Goal: Transaction & Acquisition: Purchase product/service

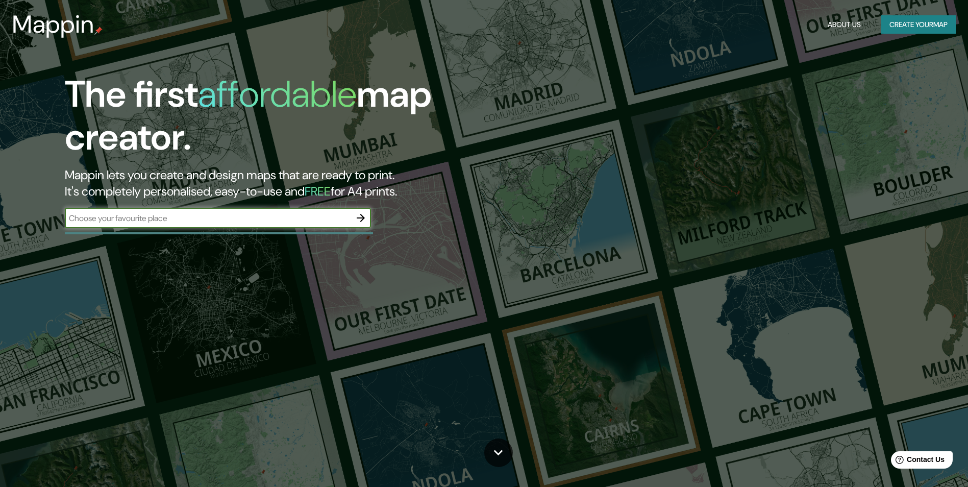
click at [909, 24] on button "Create your map" at bounding box center [919, 24] width 75 height 19
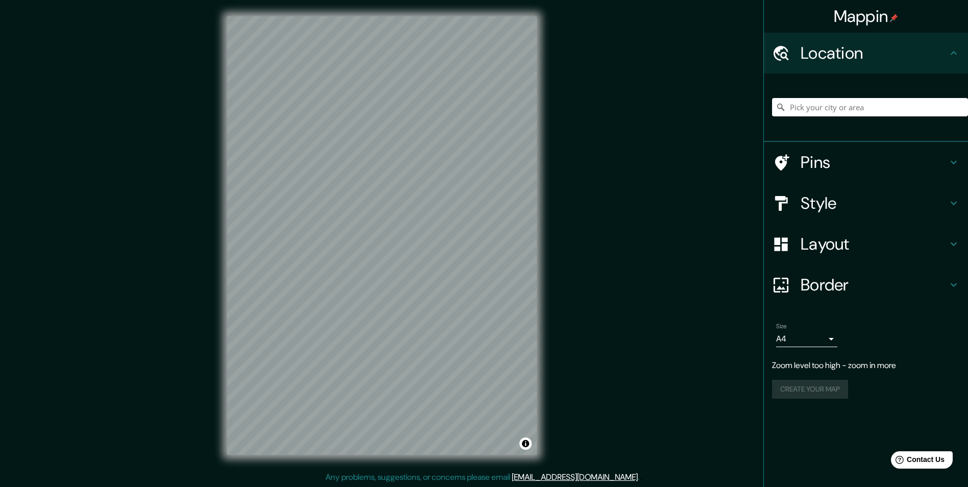
scroll to position [1, 0]
click at [823, 206] on h4 "Style" at bounding box center [874, 203] width 147 height 20
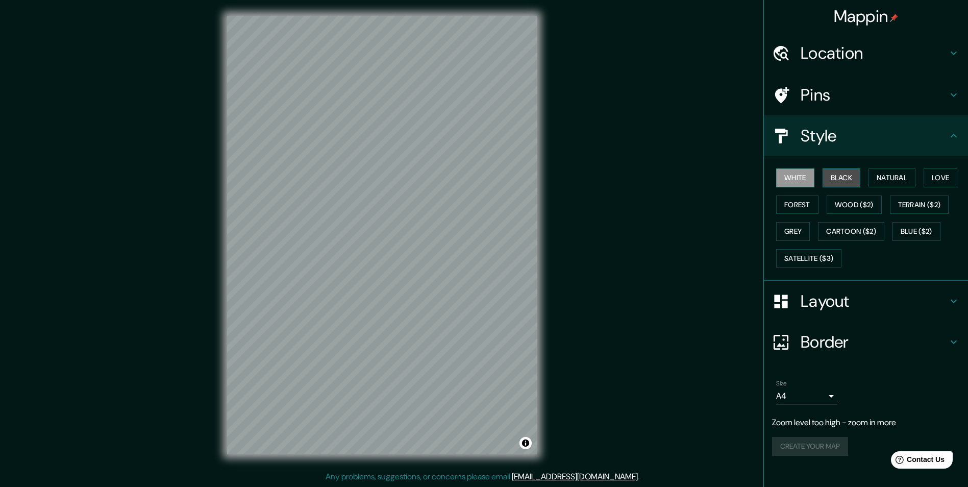
click at [845, 180] on button "Black" at bounding box center [842, 177] width 38 height 19
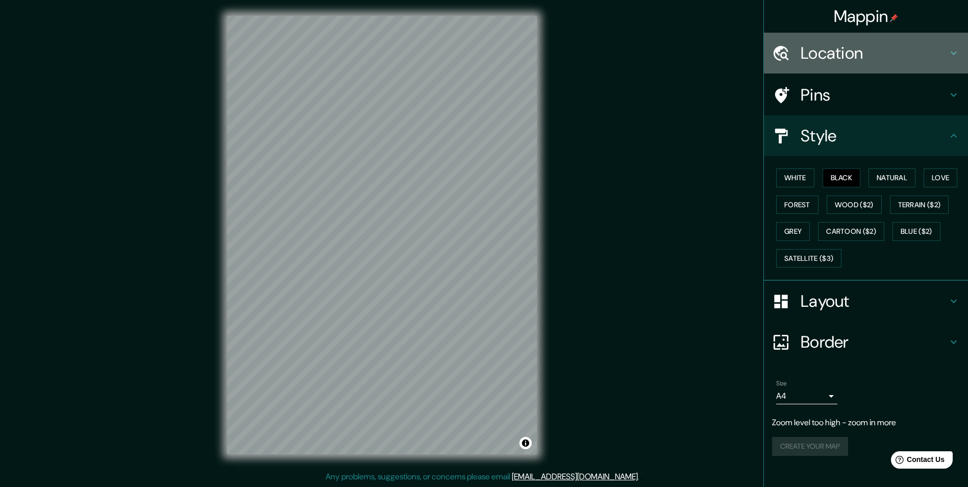
click at [888, 48] on h4 "Location" at bounding box center [874, 53] width 147 height 20
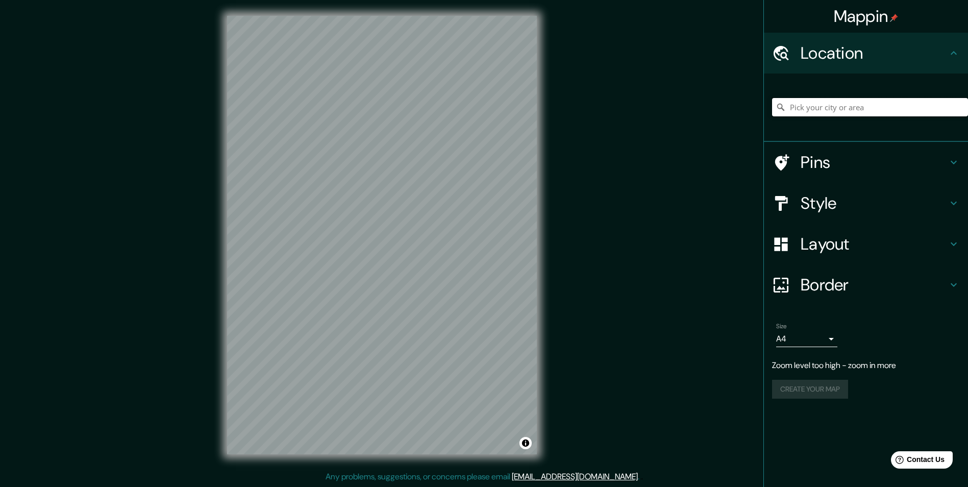
click at [826, 113] on input "Pick your city or area" at bounding box center [870, 107] width 196 height 18
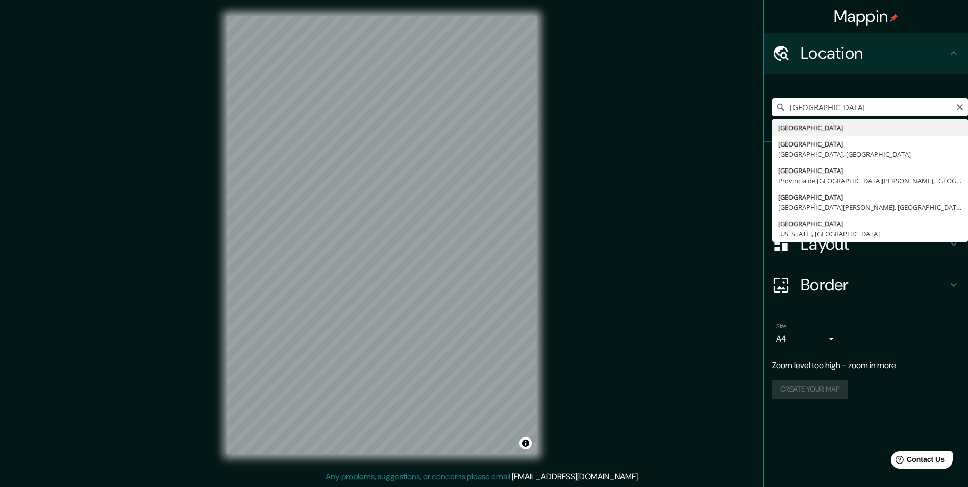
type input "[GEOGRAPHIC_DATA]"
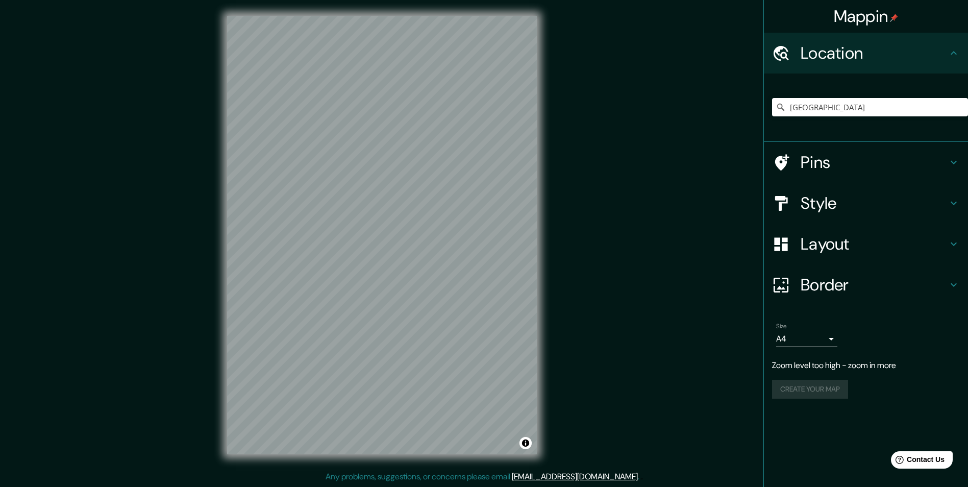
click at [954, 243] on icon at bounding box center [954, 244] width 12 height 12
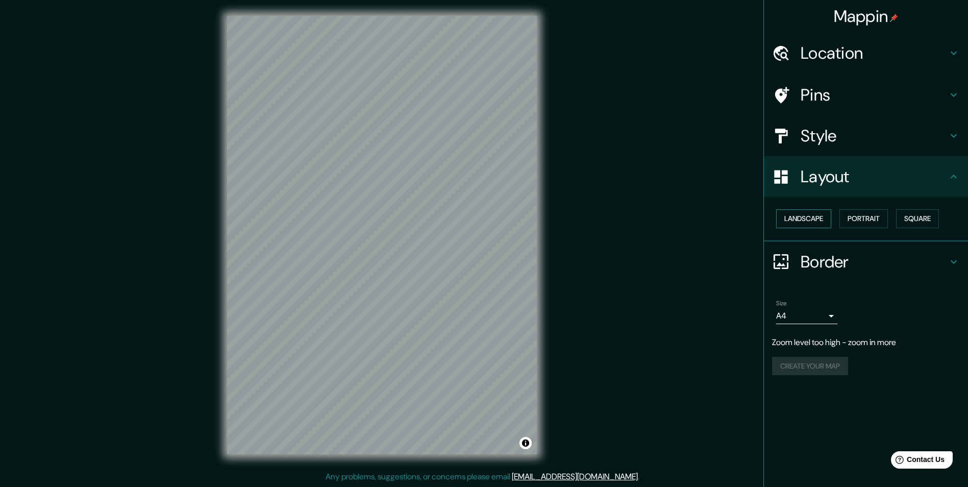
click at [816, 223] on button "Landscape" at bounding box center [803, 218] width 55 height 19
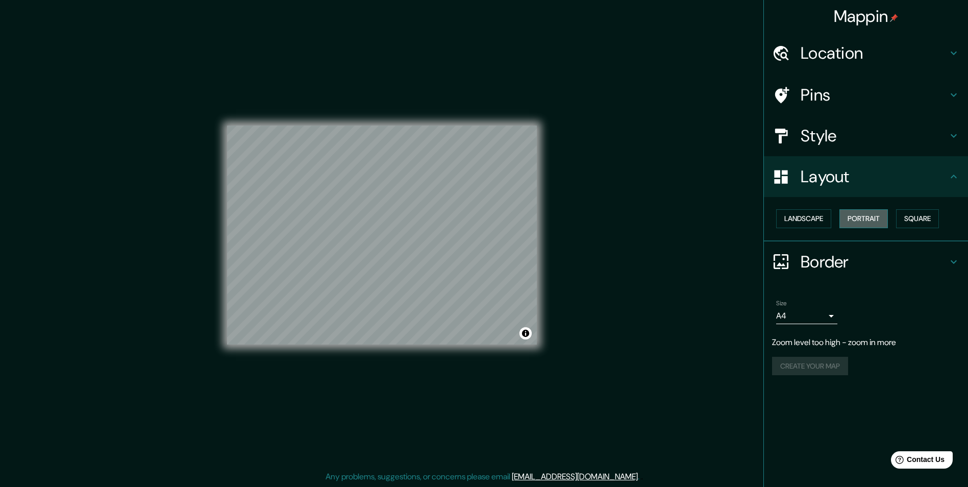
click at [865, 220] on button "Portrait" at bounding box center [864, 218] width 48 height 19
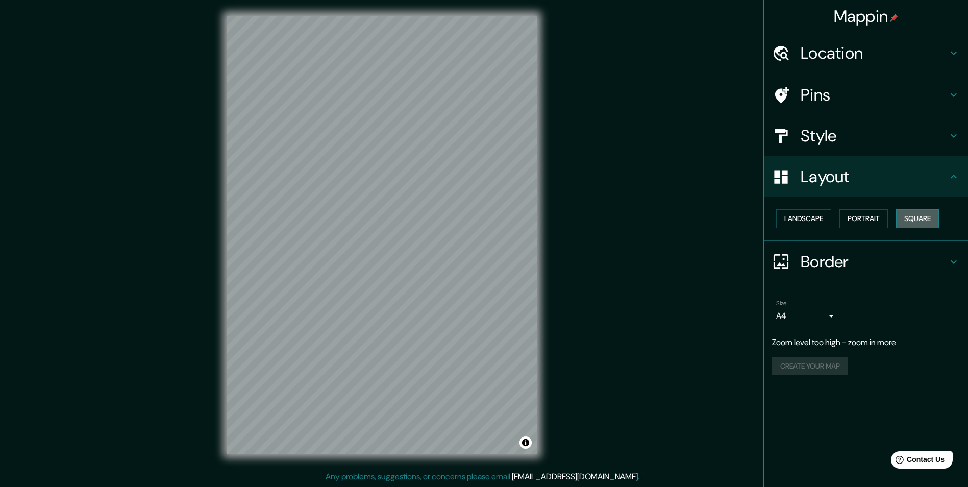
click at [922, 219] on button "Square" at bounding box center [917, 218] width 43 height 19
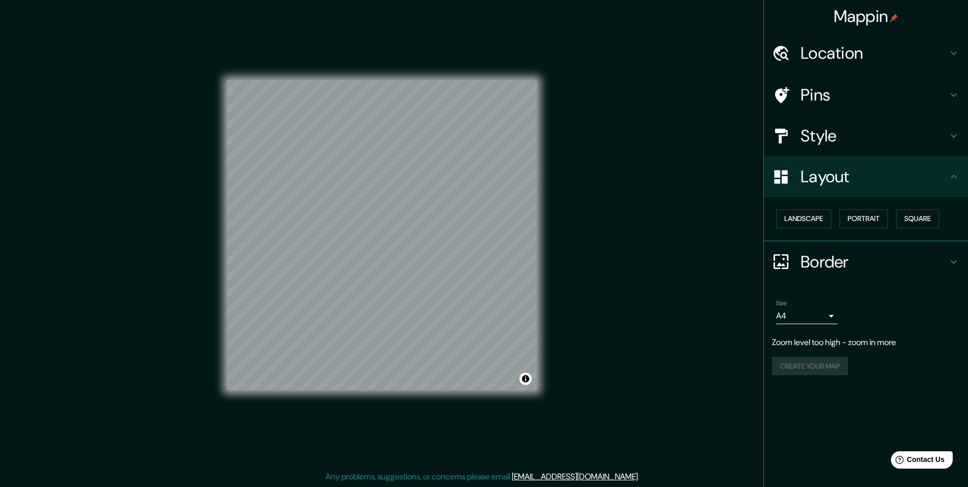
scroll to position [0, 0]
drag, startPoint x: 152, startPoint y: 328, endPoint x: 164, endPoint y: 327, distance: 12.3
click at [155, 327] on div "Mappin Location [GEOGRAPHIC_DATA] Pins Style Layout Landscape Portrait Square B…" at bounding box center [484, 243] width 968 height 487
click at [638, 281] on div "Mappin Location [GEOGRAPHIC_DATA] Pins Style Layout Landscape Portrait Square B…" at bounding box center [484, 243] width 968 height 487
click at [911, 99] on h4 "Pins" at bounding box center [874, 95] width 147 height 20
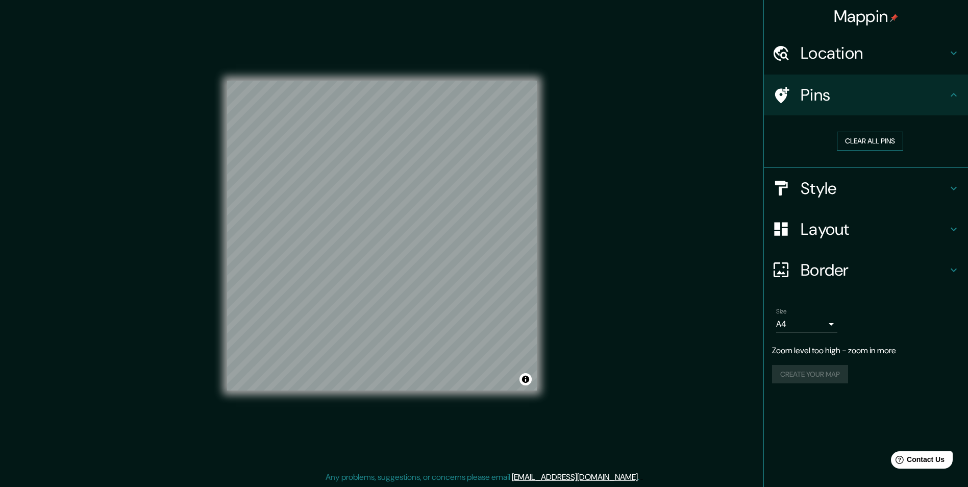
click at [889, 138] on button "Clear all pins" at bounding box center [870, 141] width 66 height 19
click at [333, 228] on div "Mappin Location [GEOGRAPHIC_DATA] Pins Clear all pins Style Layout Border Choos…" at bounding box center [484, 243] width 968 height 487
click at [958, 51] on icon at bounding box center [954, 53] width 12 height 12
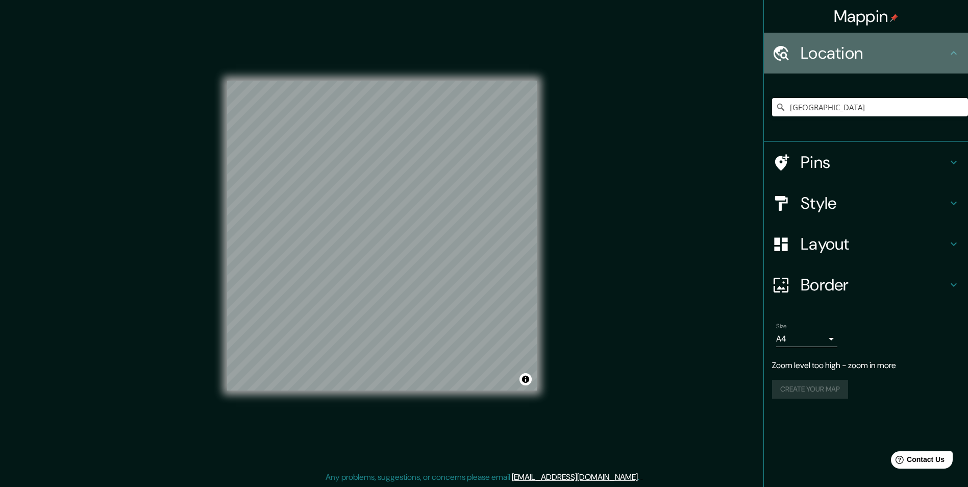
click at [957, 56] on icon at bounding box center [954, 53] width 12 height 12
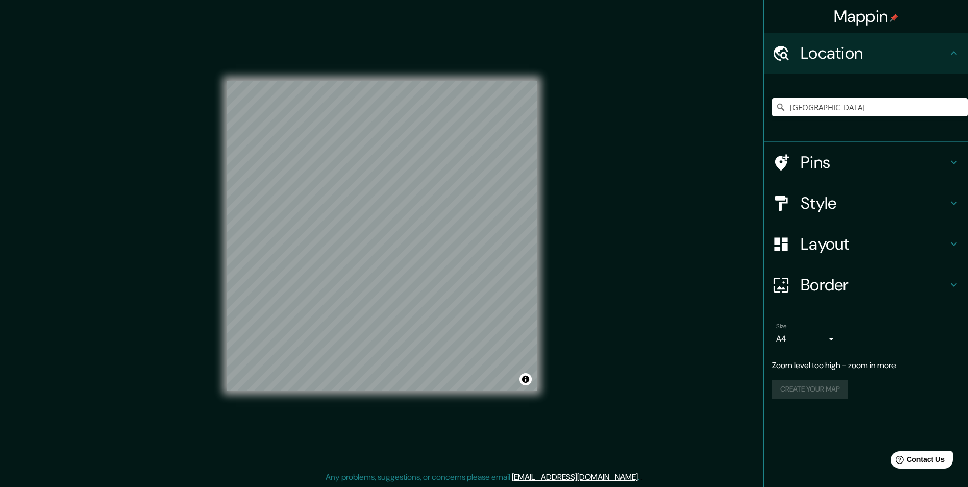
click at [952, 205] on icon at bounding box center [954, 203] width 12 height 12
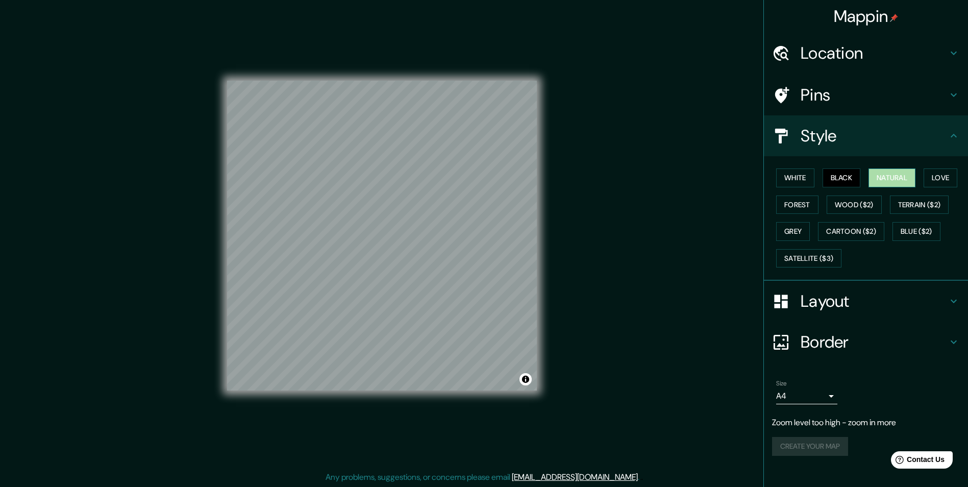
click at [886, 175] on button "Natural" at bounding box center [892, 177] width 47 height 19
click at [940, 174] on button "Love" at bounding box center [941, 177] width 34 height 19
click at [794, 210] on button "Forest" at bounding box center [797, 204] width 42 height 19
click at [863, 203] on button "Wood ($2)" at bounding box center [854, 204] width 55 height 19
click at [843, 177] on button "Black" at bounding box center [842, 177] width 38 height 19
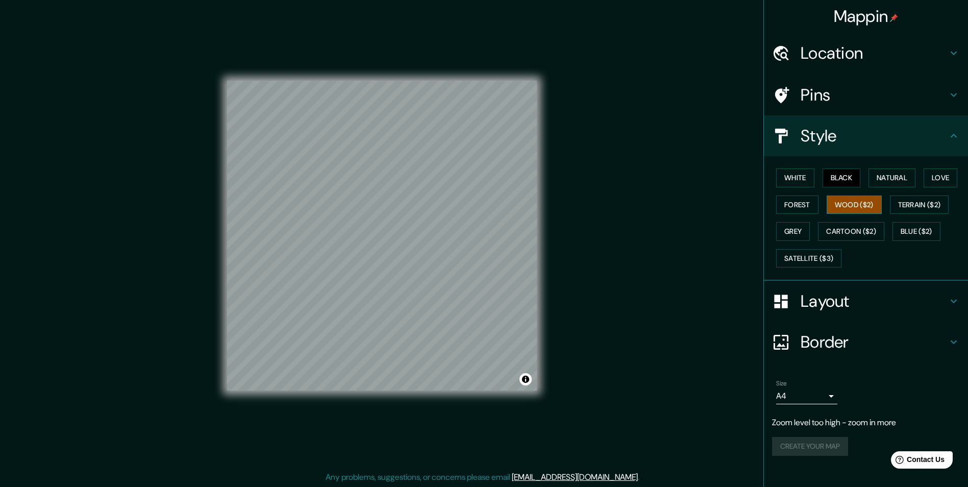
click at [845, 199] on button "Wood ($2)" at bounding box center [854, 204] width 55 height 19
click at [914, 204] on button "Terrain ($2)" at bounding box center [919, 204] width 59 height 19
click at [795, 231] on button "Grey" at bounding box center [793, 231] width 34 height 19
click at [855, 228] on button "Cartoon ($2)" at bounding box center [851, 231] width 66 height 19
click at [913, 229] on button "Blue ($2)" at bounding box center [917, 231] width 48 height 19
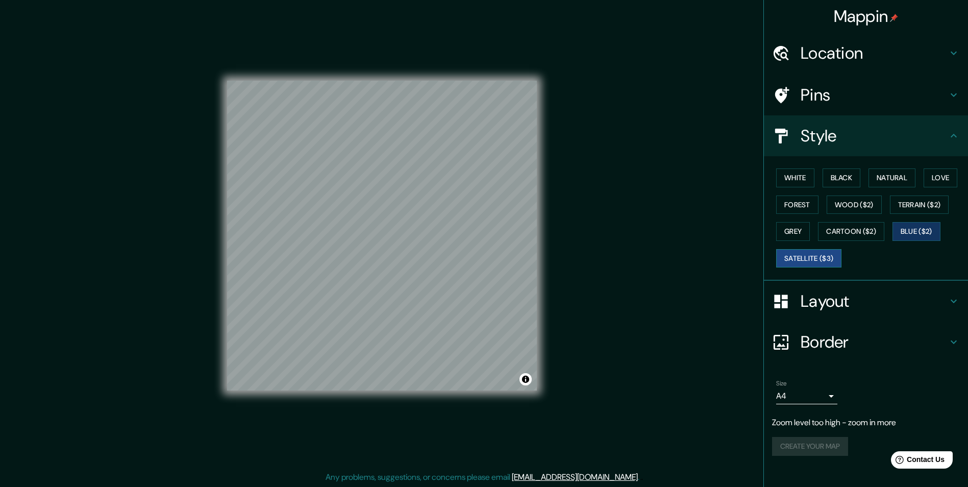
click at [802, 260] on button "Satellite ($3)" at bounding box center [808, 258] width 65 height 19
click at [917, 231] on button "Blue ($2)" at bounding box center [917, 231] width 48 height 19
click at [846, 205] on button "Wood ($2)" at bounding box center [854, 204] width 55 height 19
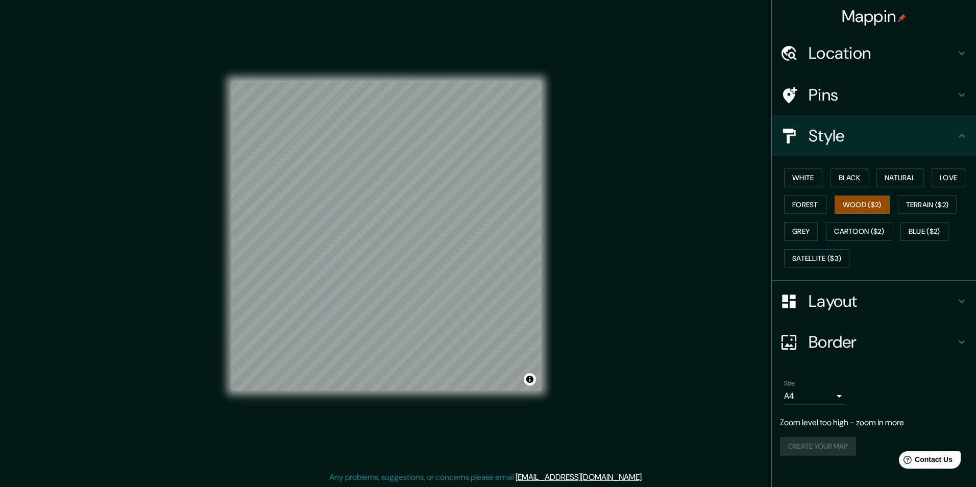
click at [829, 396] on body "Mappin Location [GEOGRAPHIC_DATA] Pins Style White Black Natural Love Forest Wo…" at bounding box center [488, 243] width 976 height 487
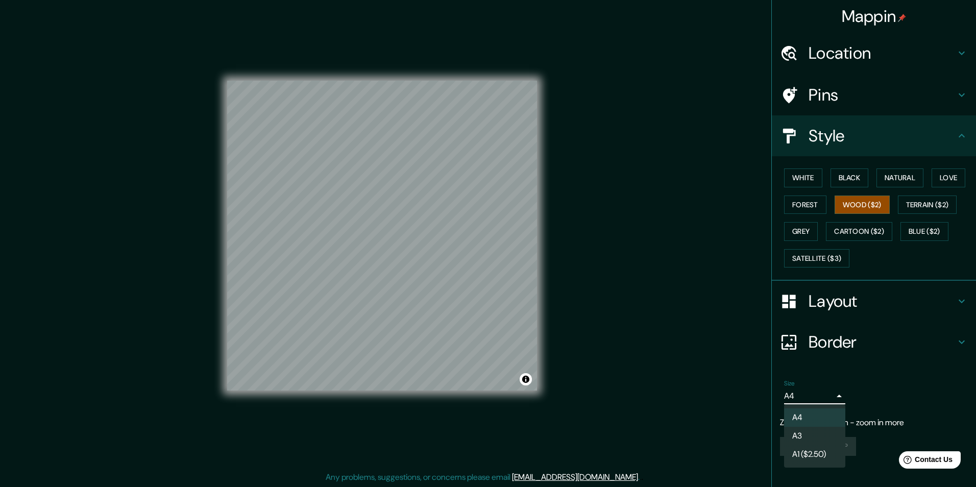
click at [830, 395] on div at bounding box center [488, 243] width 976 height 487
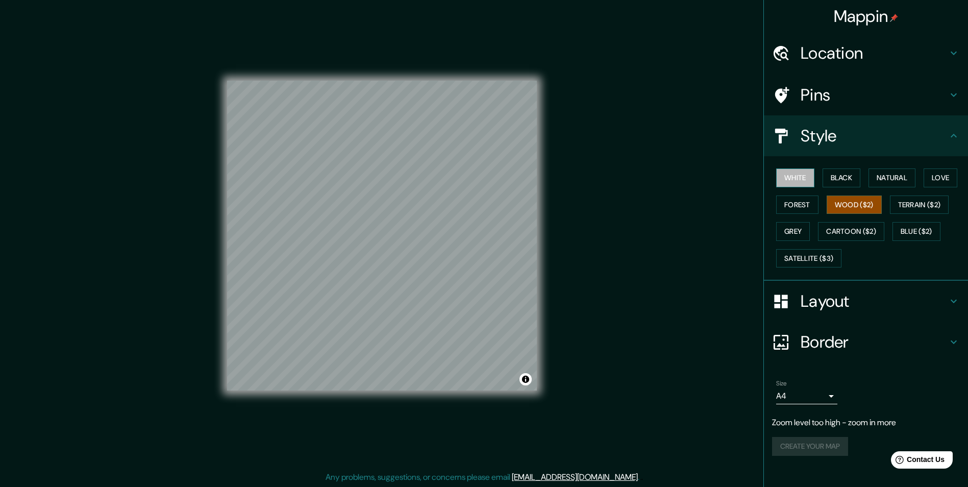
click at [800, 174] on button "White" at bounding box center [795, 177] width 38 height 19
click at [846, 175] on button "Black" at bounding box center [842, 177] width 38 height 19
click at [855, 205] on button "Wood ($2)" at bounding box center [854, 204] width 55 height 19
